Goal: Task Accomplishment & Management: Manage account settings

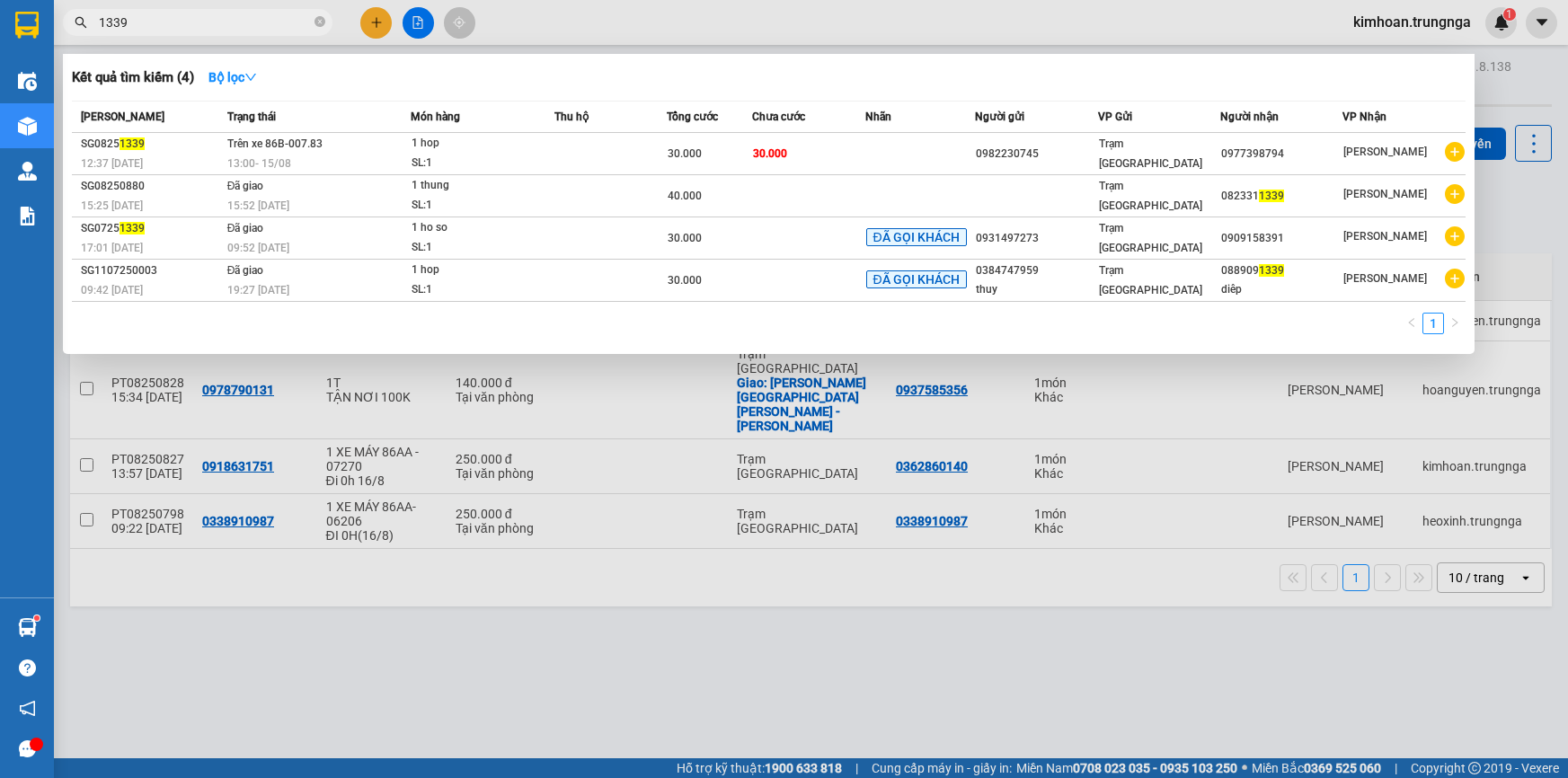
click at [502, 432] on div at bounding box center [784, 389] width 1568 height 778
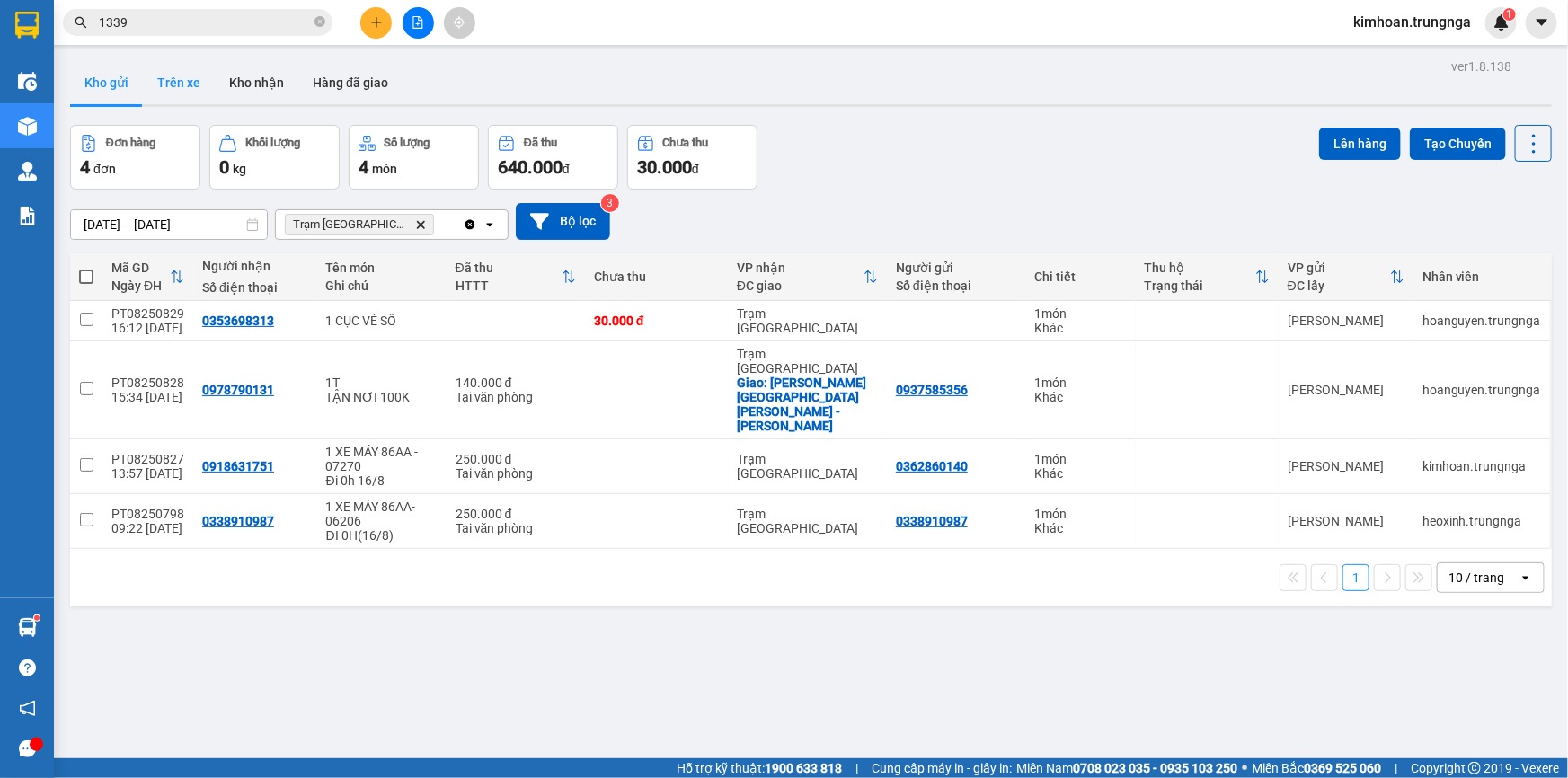
click at [161, 78] on button "Trên xe" at bounding box center [179, 83] width 72 height 43
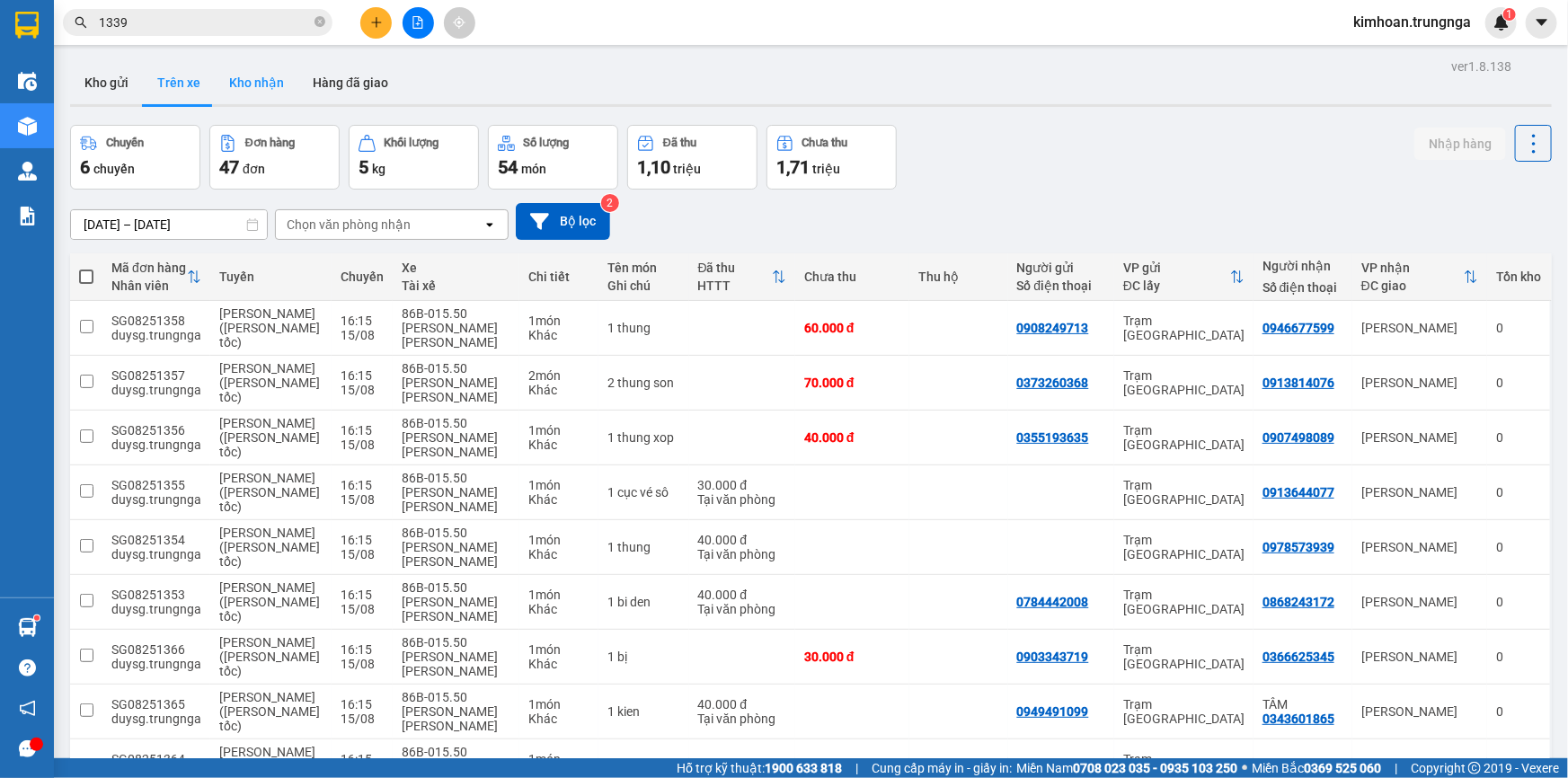
click at [247, 85] on button "Kho nhận" at bounding box center [257, 83] width 84 height 43
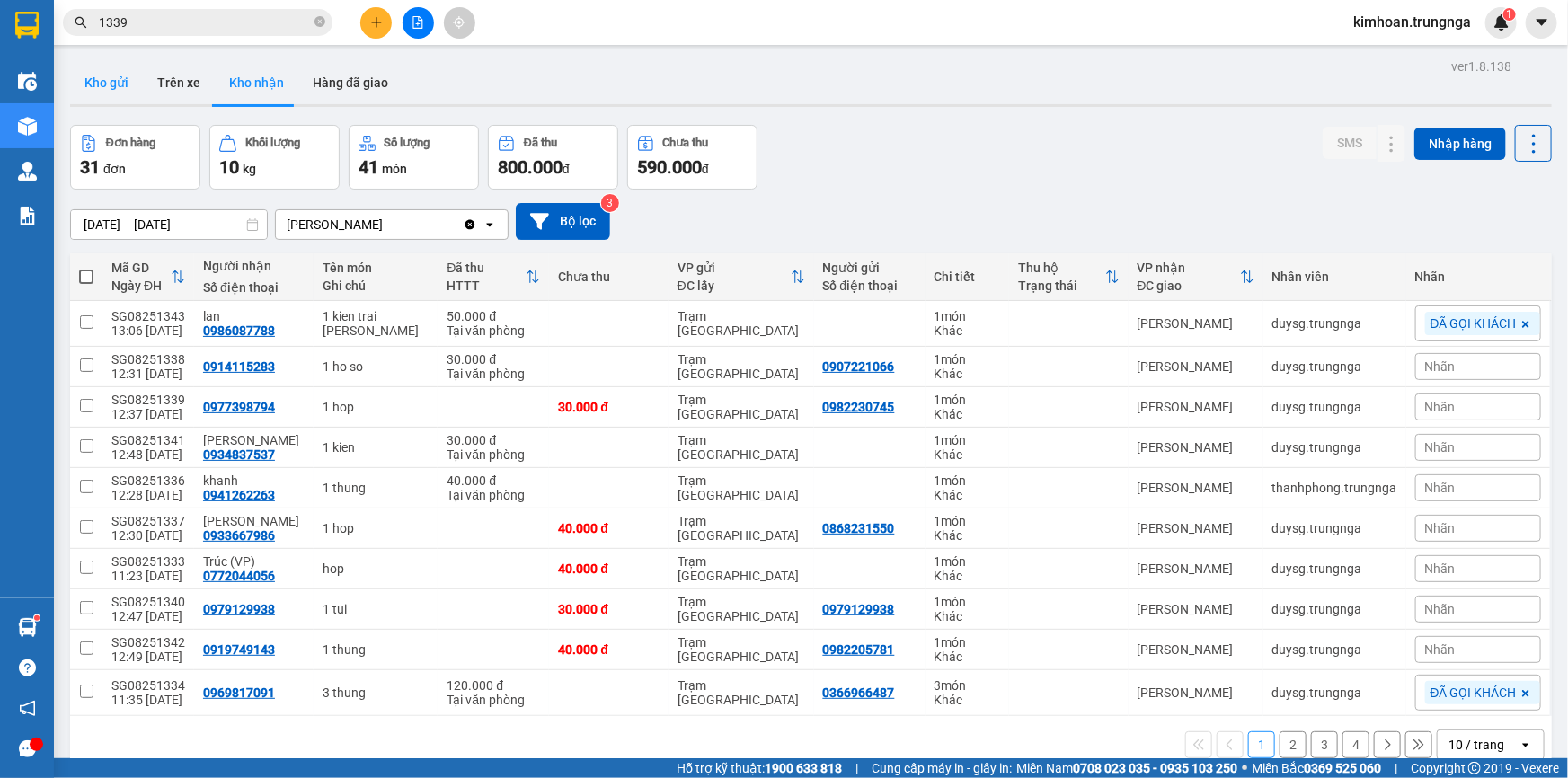
click at [102, 93] on button "Kho gửi" at bounding box center [106, 83] width 73 height 43
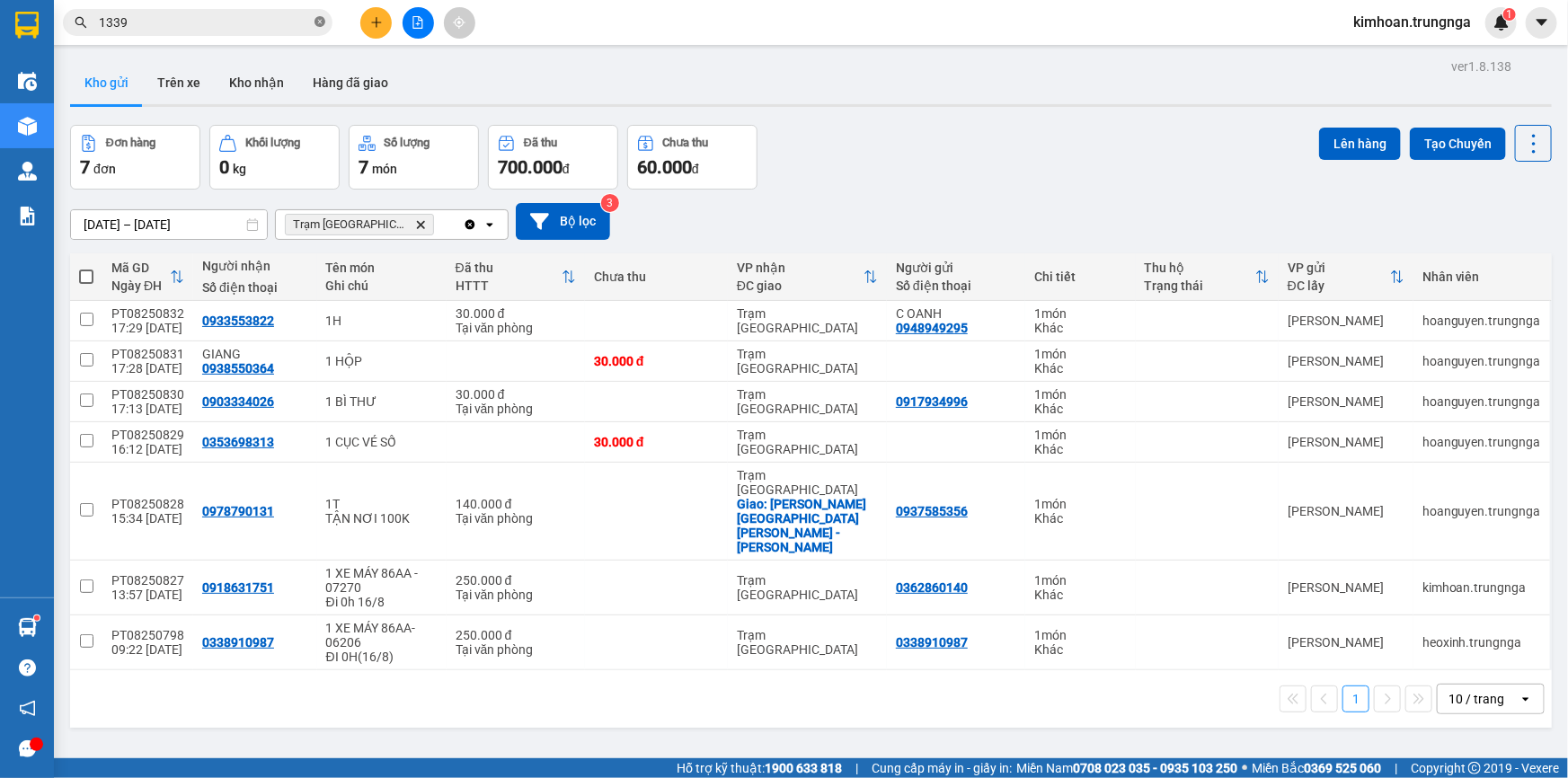
click at [319, 27] on span at bounding box center [319, 23] width 11 height 18
click at [252, 26] on input "text" at bounding box center [205, 22] width 212 height 19
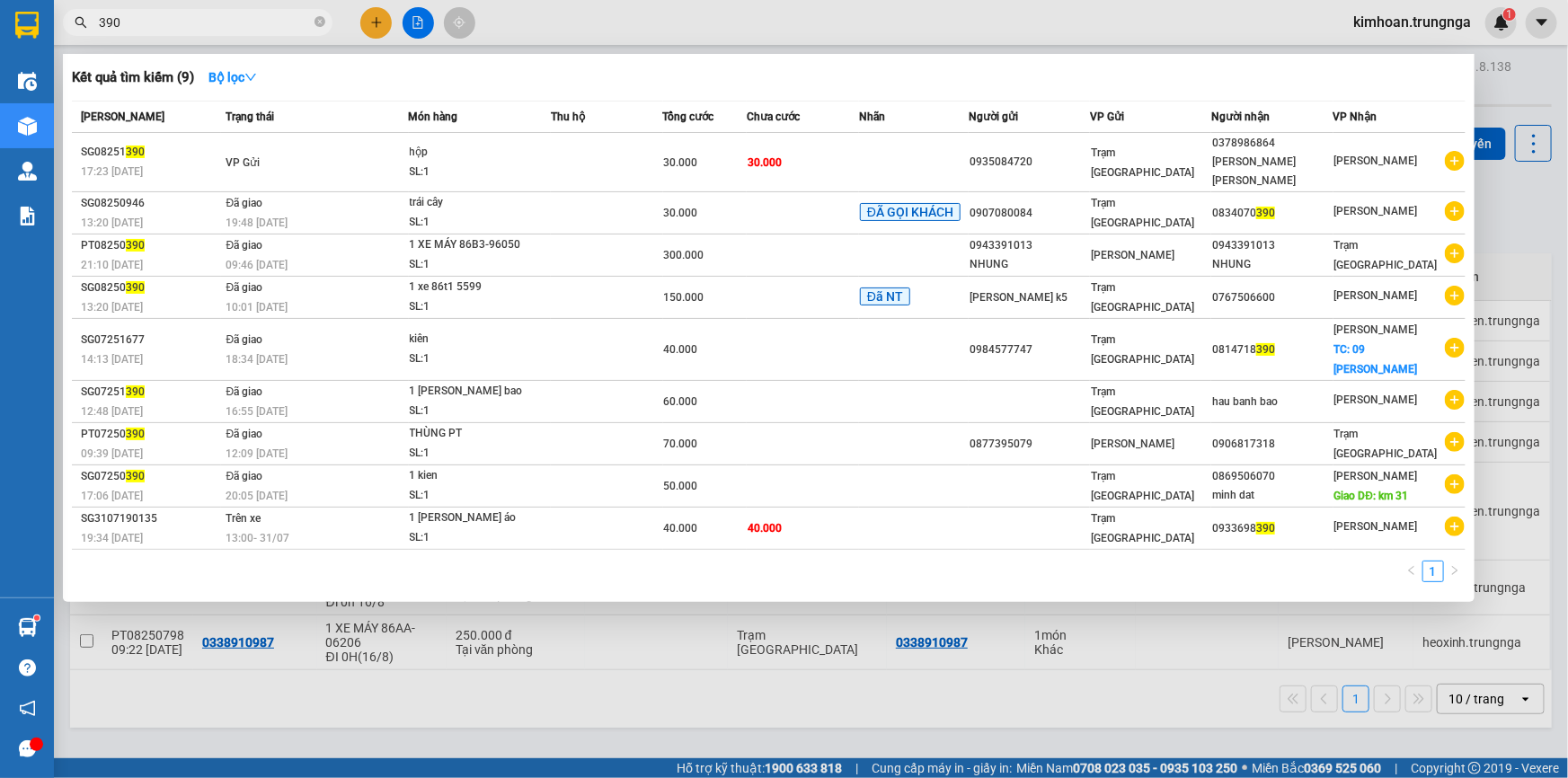
click at [235, 23] on input "390" at bounding box center [205, 22] width 212 height 19
type input "1339"
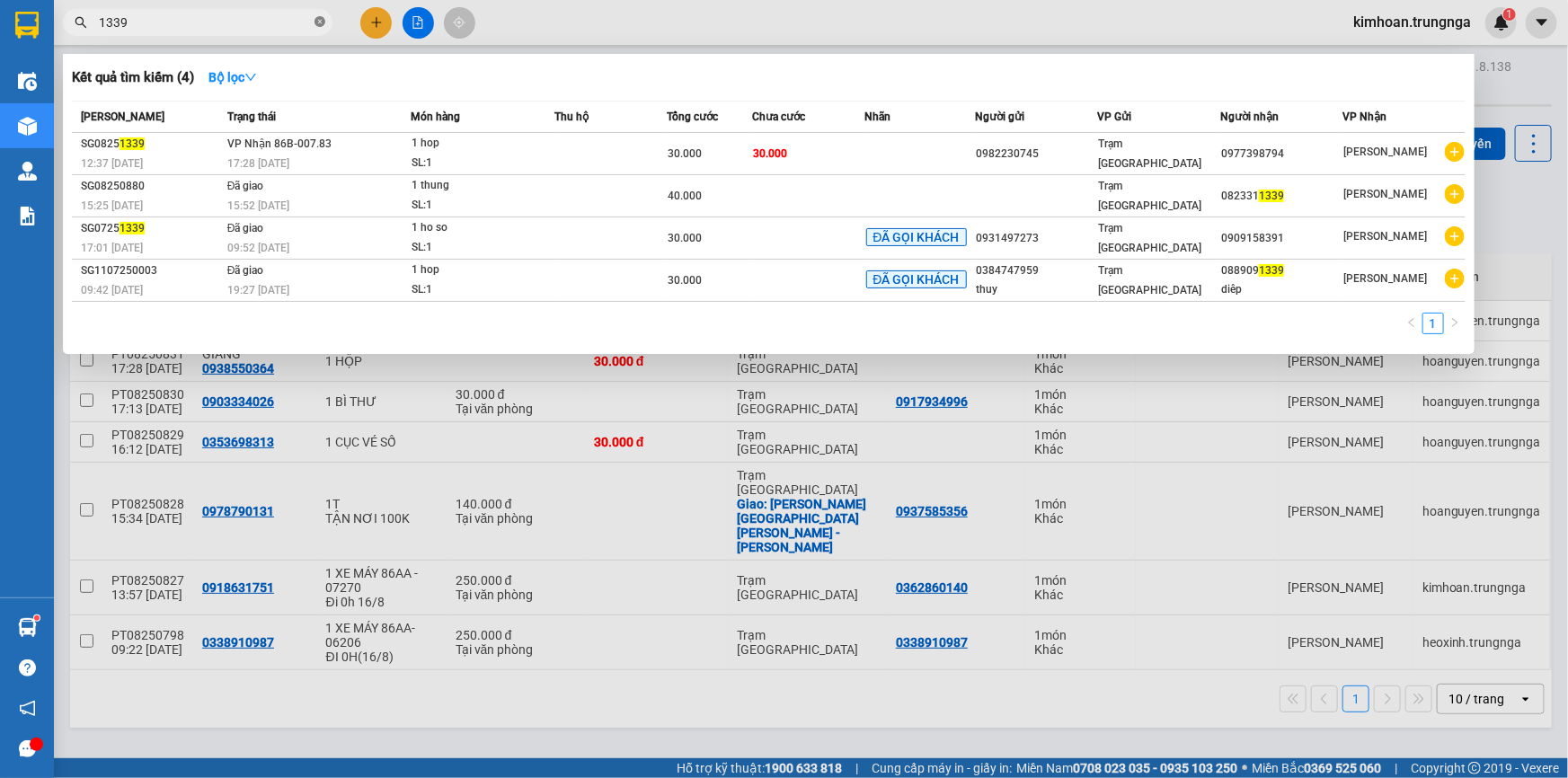
click at [320, 24] on icon "close-circle" at bounding box center [319, 21] width 11 height 11
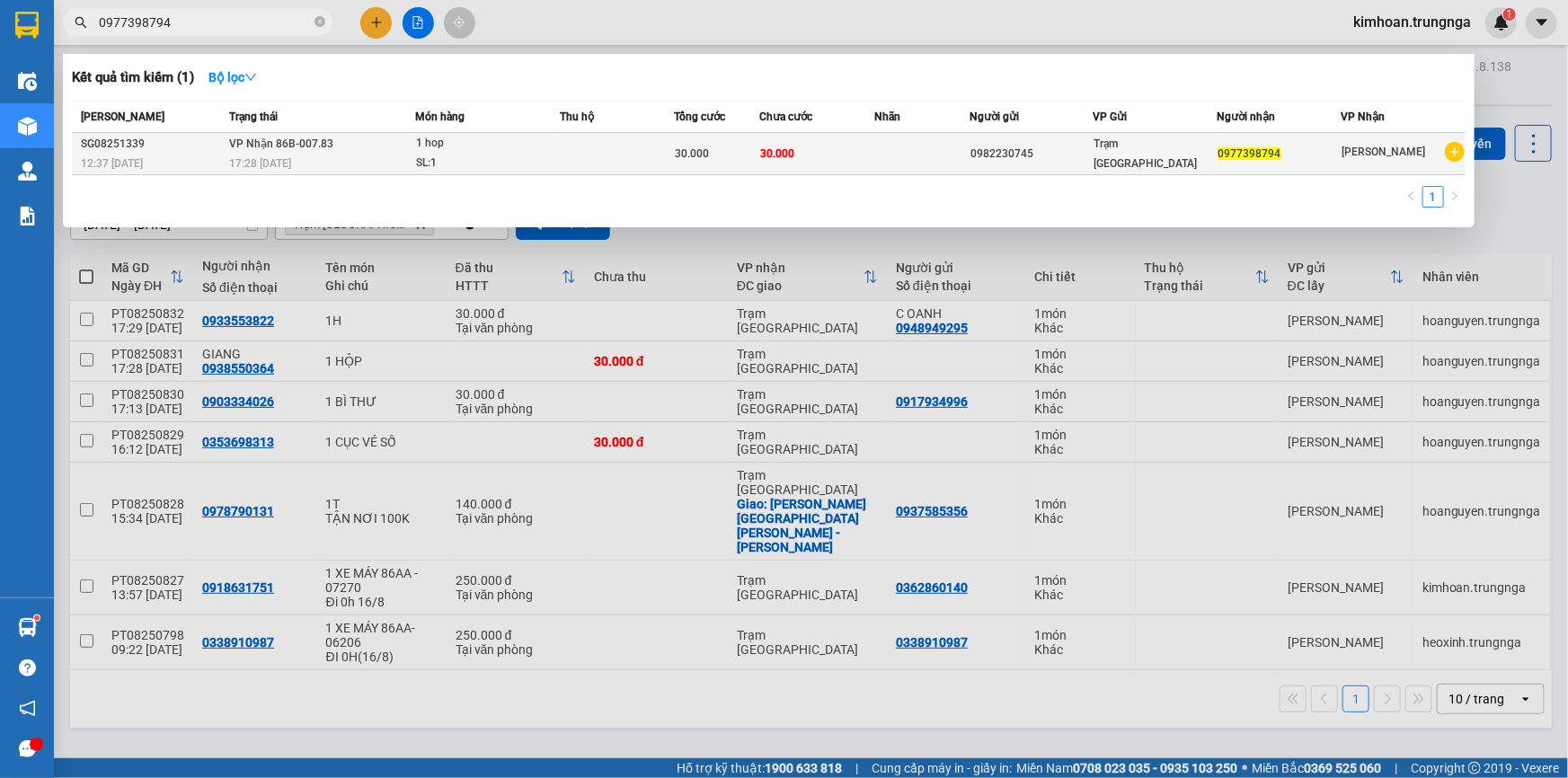
type input "0977398794"
click at [1249, 153] on span "0977398794" at bounding box center [1250, 153] width 63 height 13
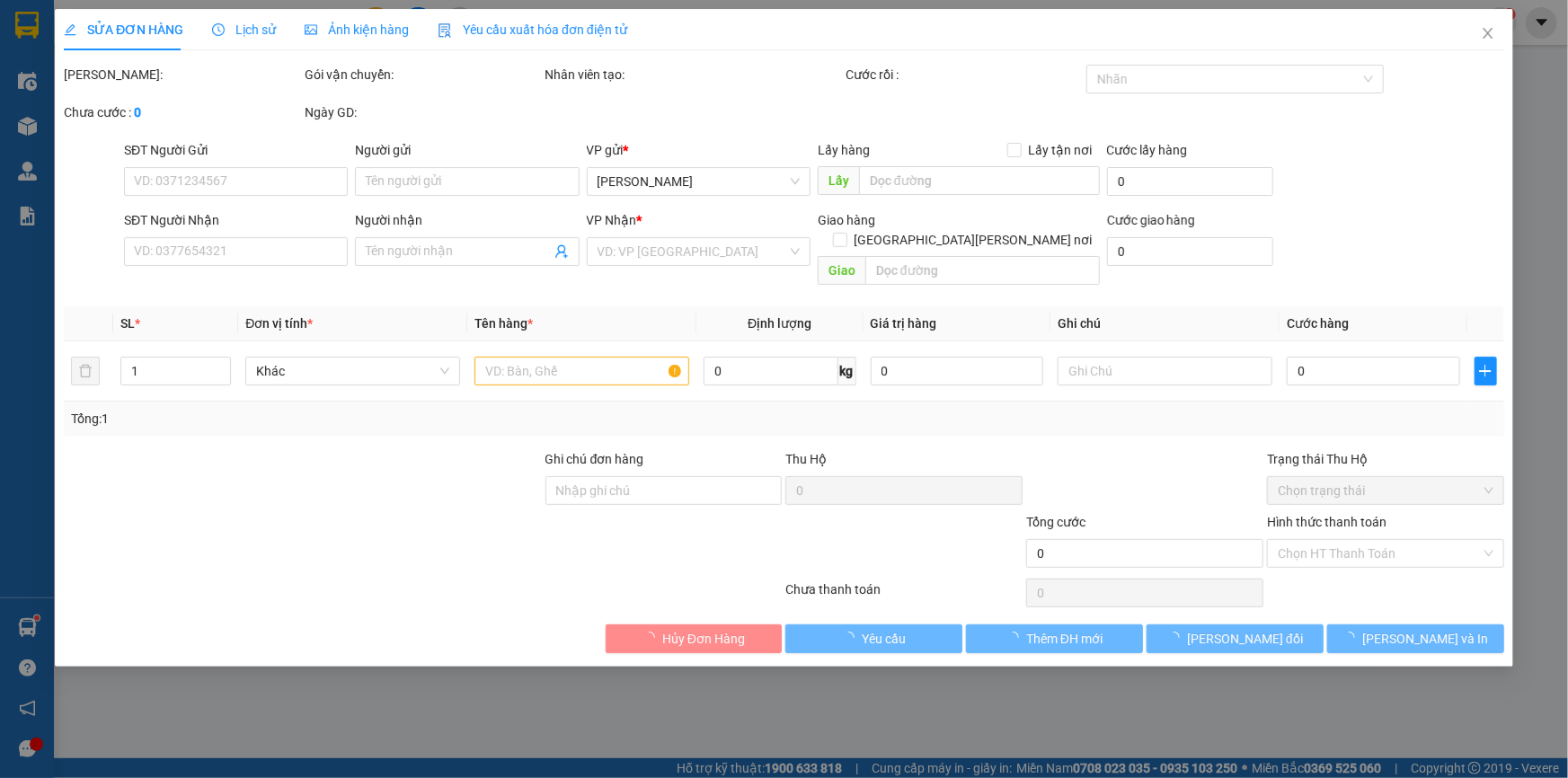
type input "0982230745"
type input "0977398794"
type input "30.000"
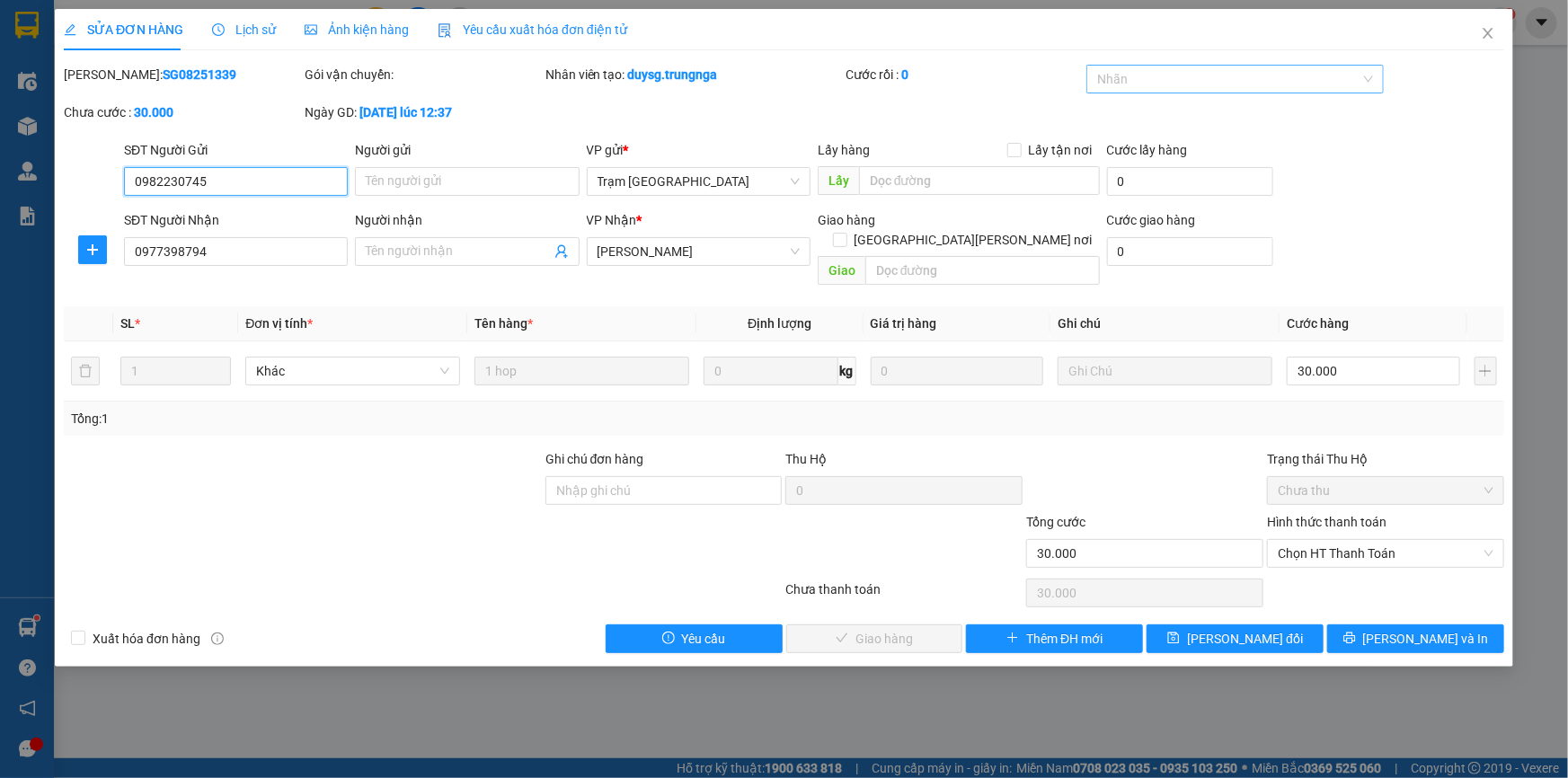
click at [1204, 81] on div at bounding box center [1226, 79] width 271 height 21
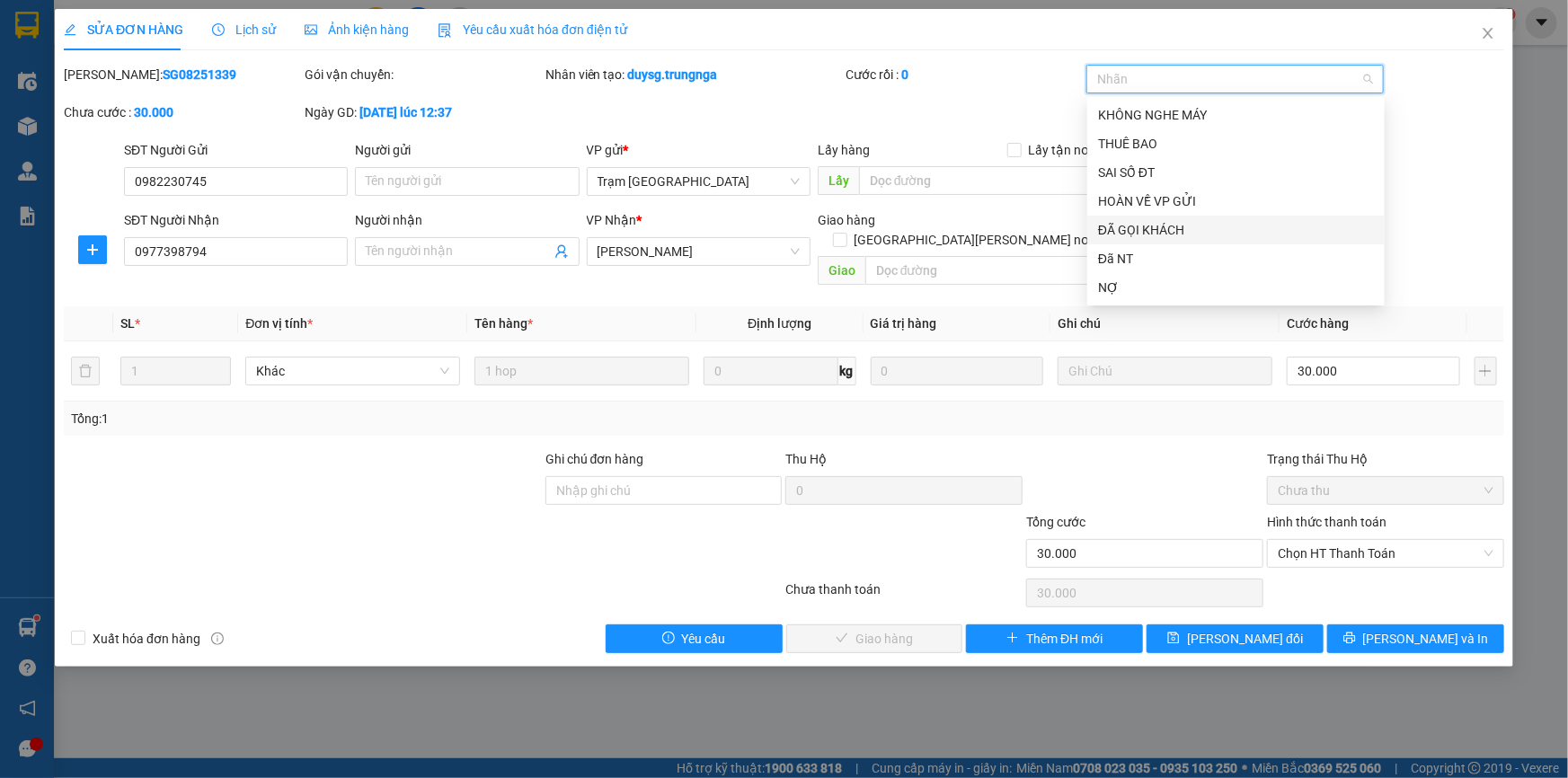
click at [1163, 228] on div "ĐÃ GỌI KHÁCH" at bounding box center [1235, 230] width 275 height 19
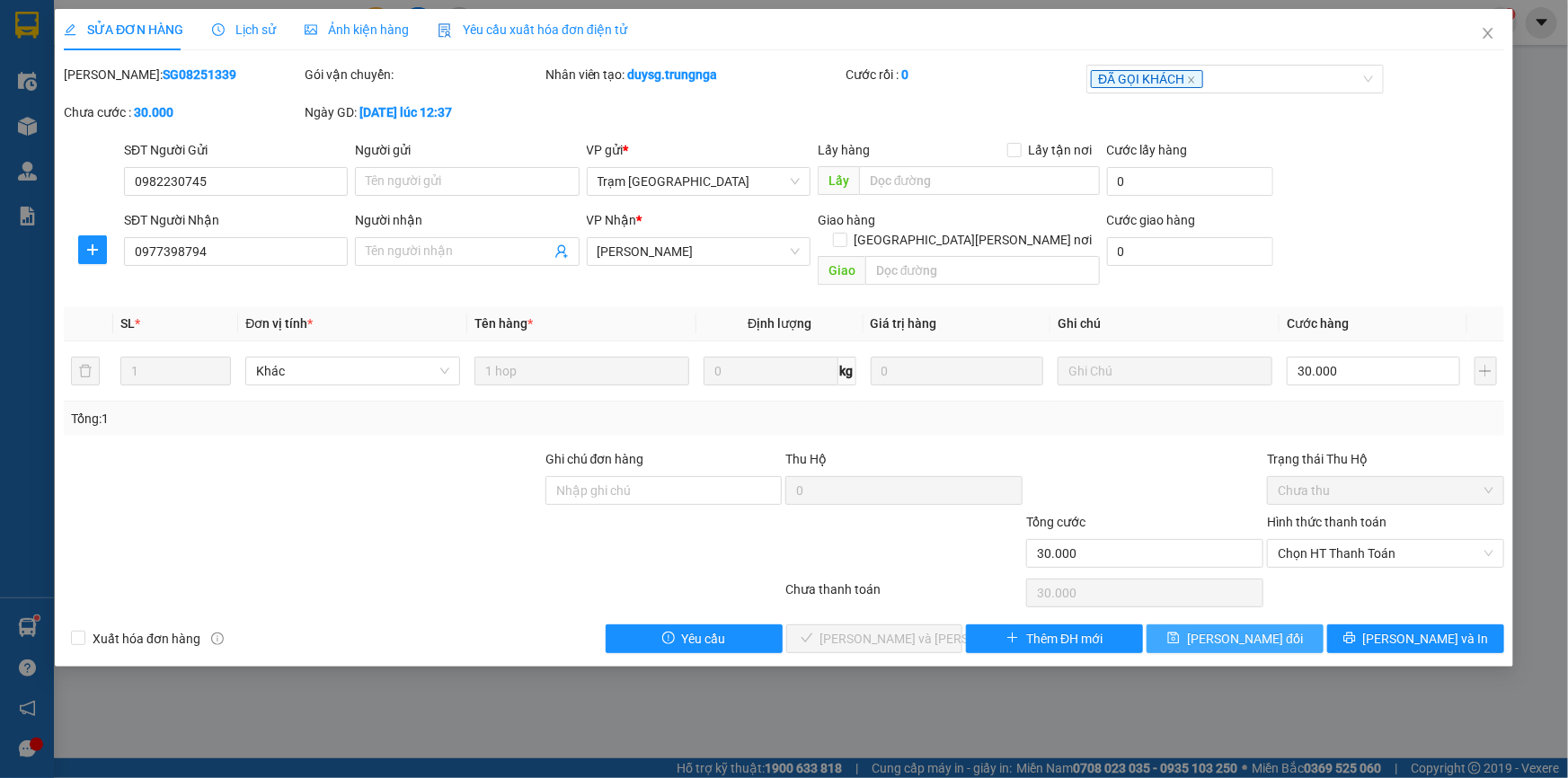
click at [1216, 629] on span "[PERSON_NAME] đổi" at bounding box center [1244, 639] width 116 height 19
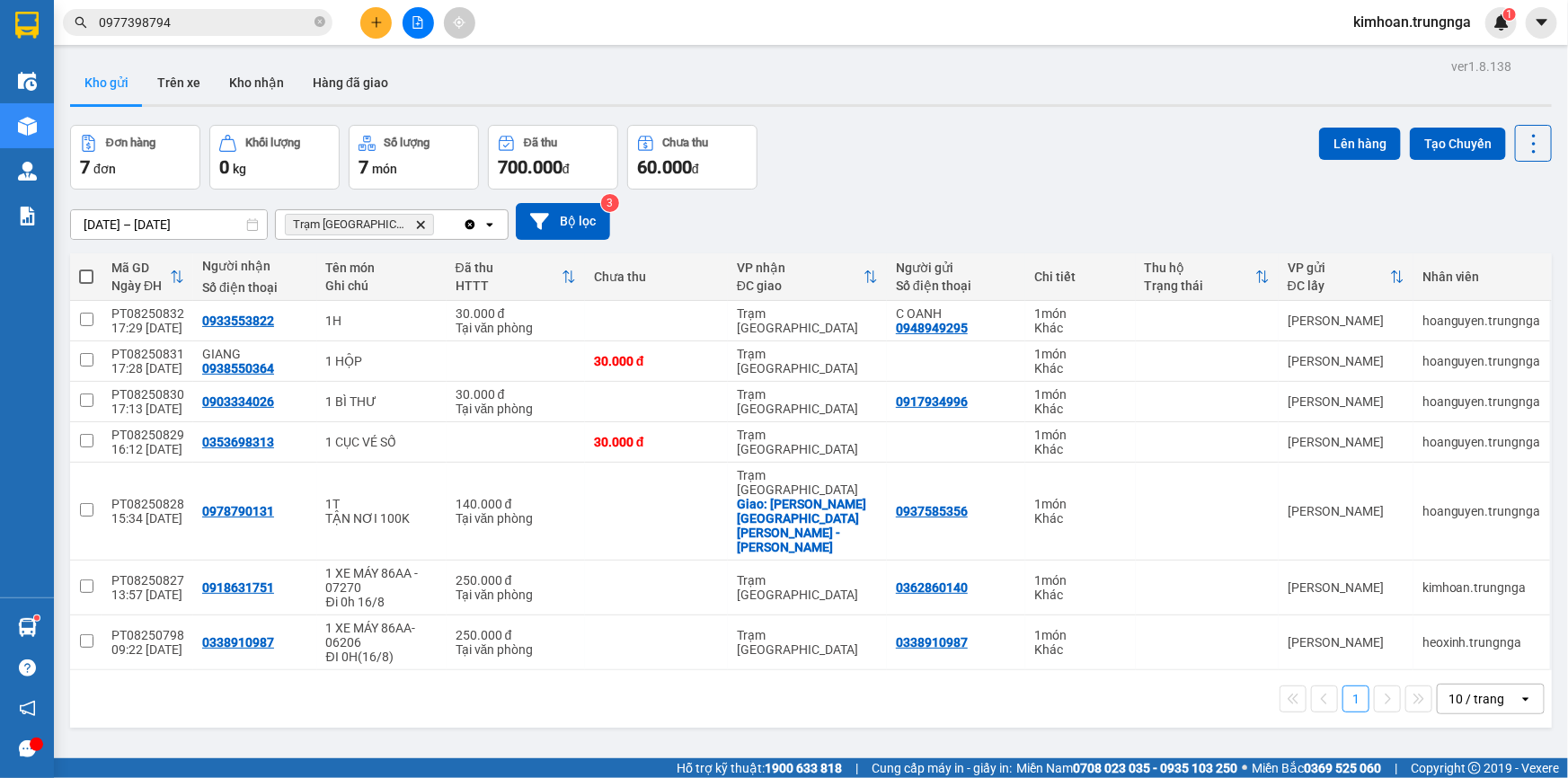
click at [192, 11] on span "0977398794" at bounding box center [198, 22] width 270 height 27
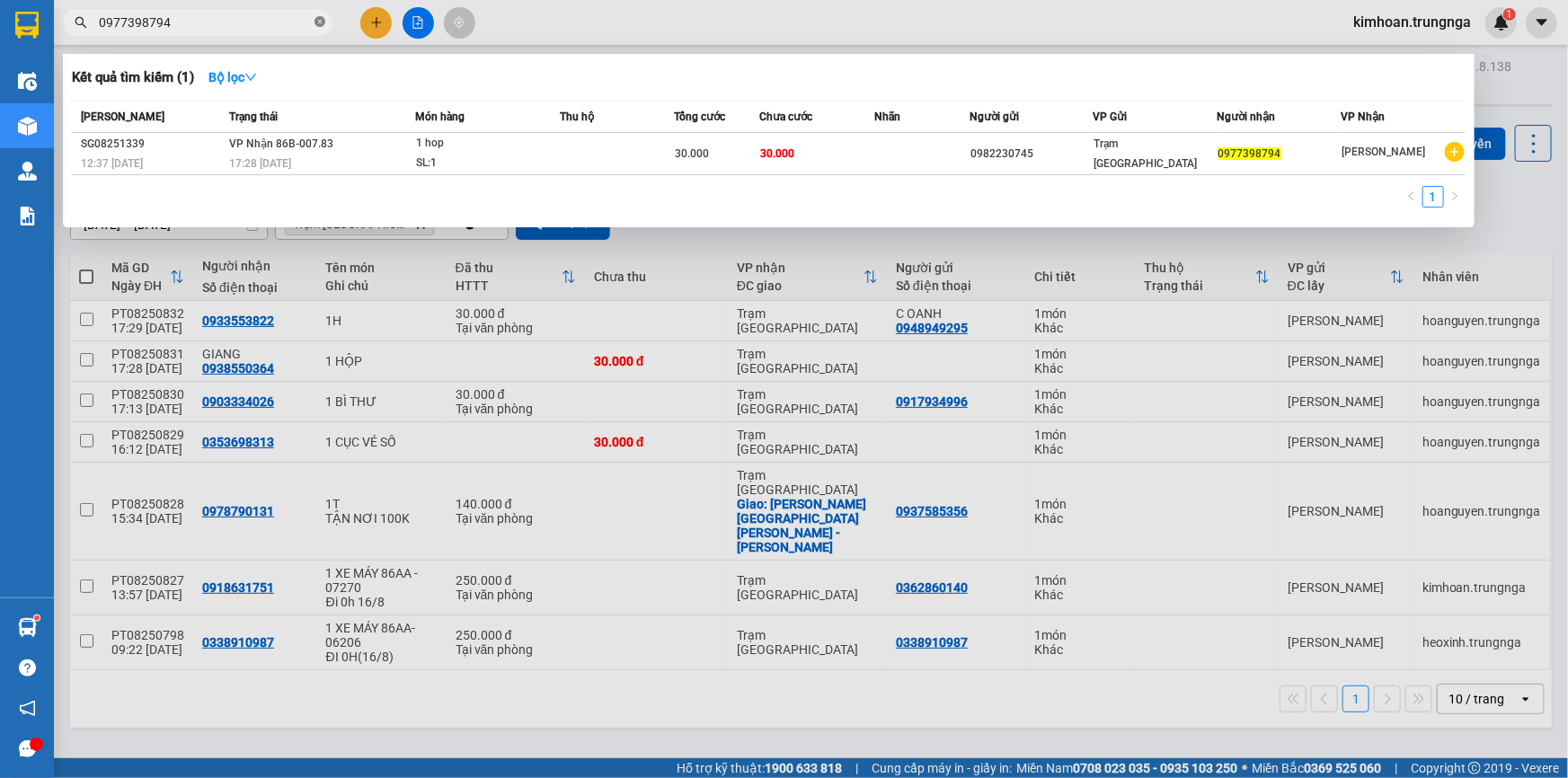
click at [317, 26] on icon "close-circle" at bounding box center [319, 21] width 11 height 11
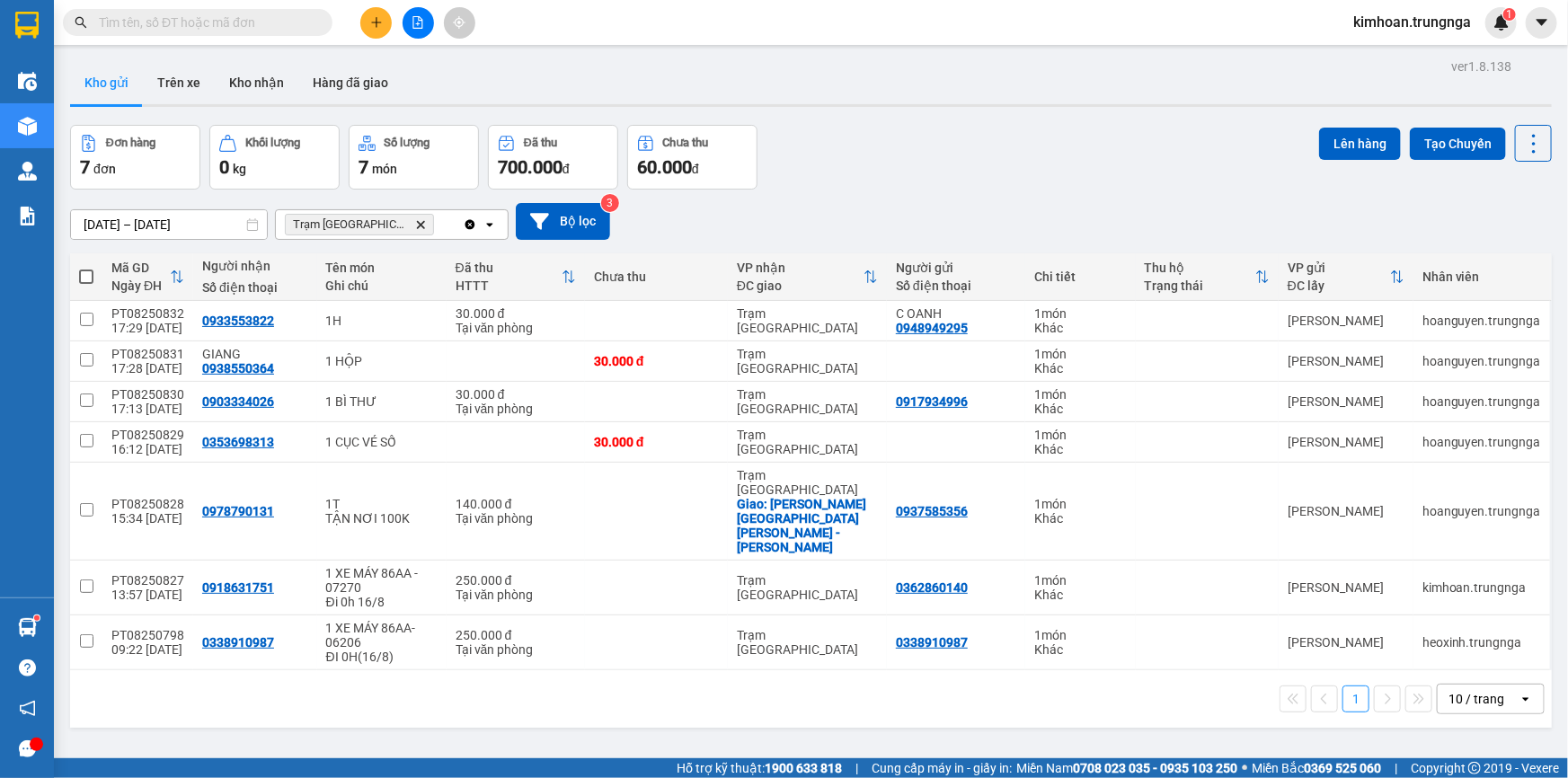
click at [201, 25] on input "text" at bounding box center [205, 22] width 212 height 19
click at [1406, 18] on span "kimhoan.trungnga" at bounding box center [1411, 21] width 146 height 22
click at [1407, 48] on span "Đăng xuất" at bounding box center [1419, 56] width 110 height 19
